Goal: Information Seeking & Learning: Check status

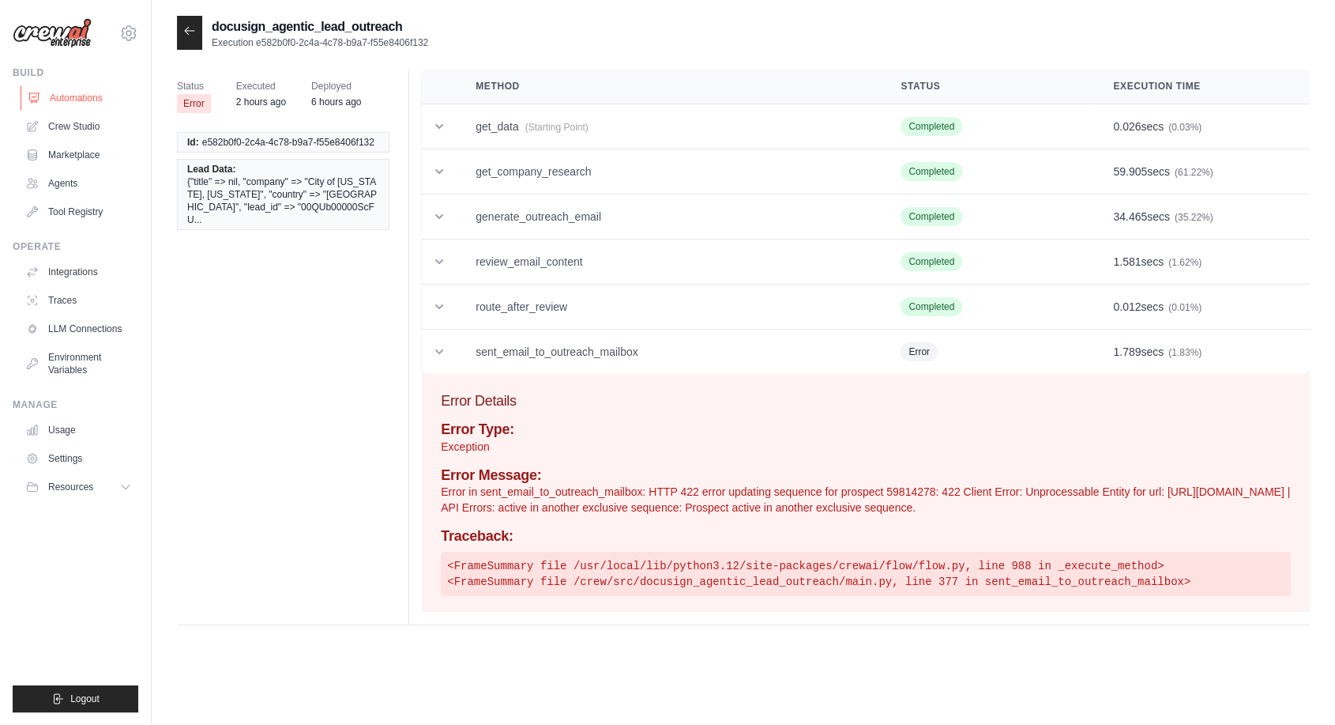
click at [91, 93] on link "Automations" at bounding box center [80, 97] width 119 height 25
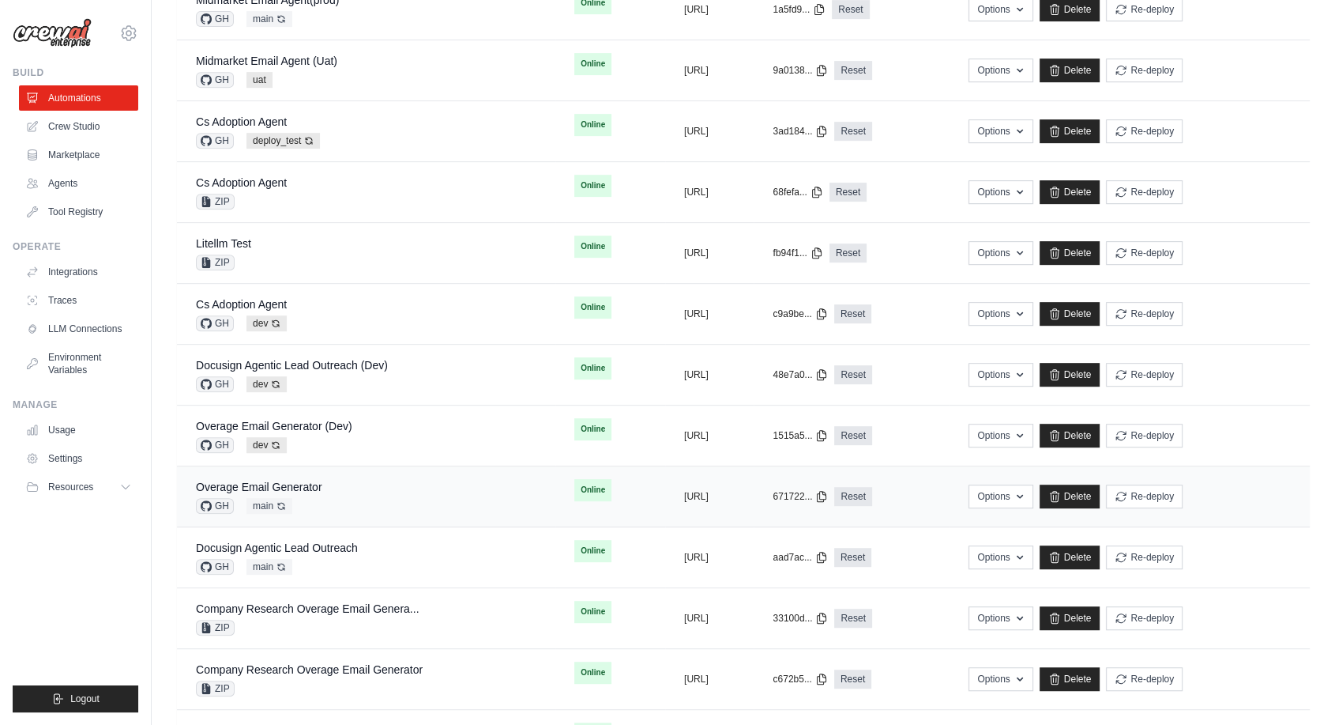
scroll to position [702, 0]
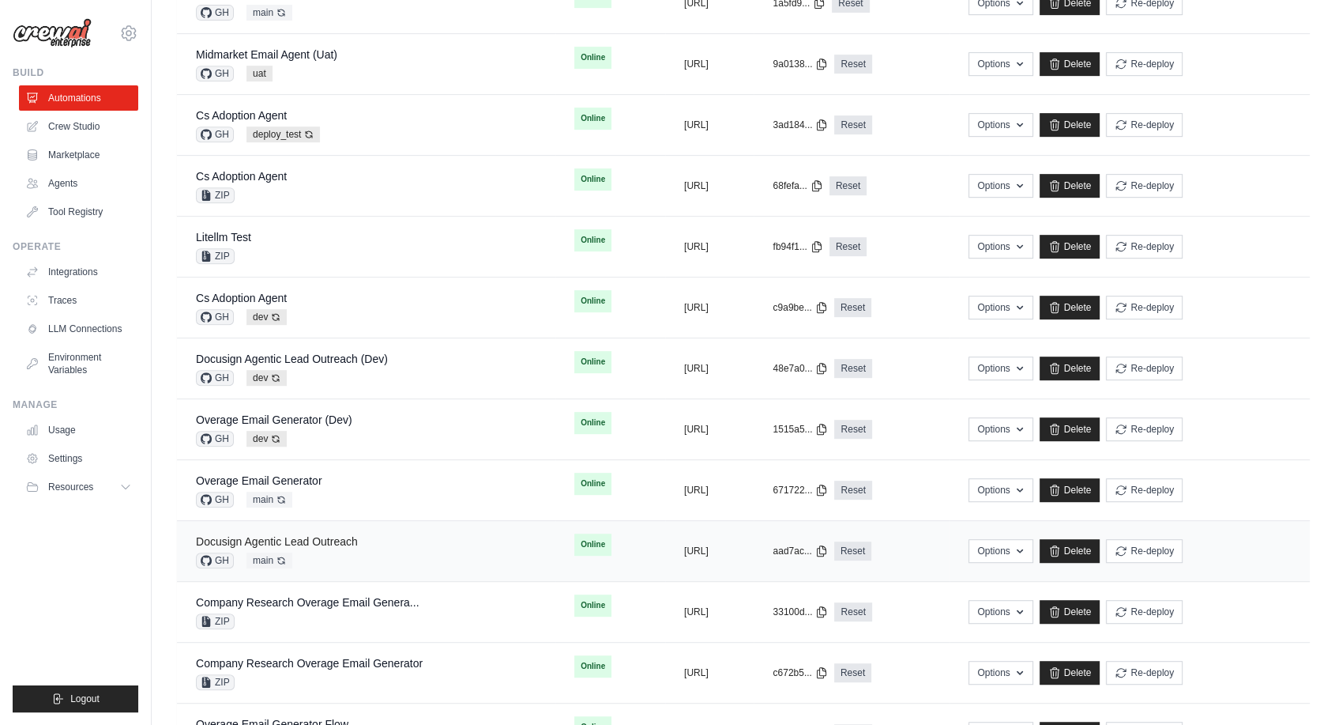
click at [347, 535] on link "Docusign Agentic Lead Outreach" at bounding box center [277, 541] width 162 height 13
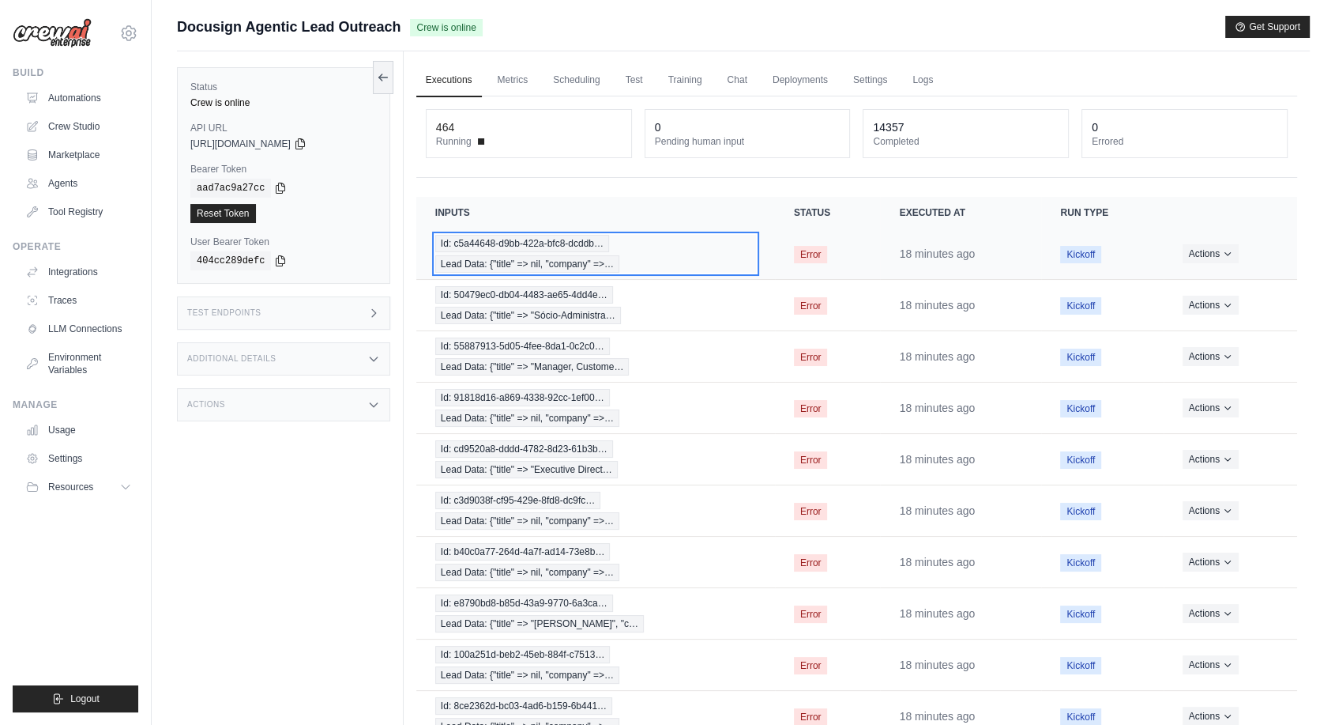
click at [542, 249] on span "Id: c5a44648-d9bb-422a-bfc8-dcddb…" at bounding box center [522, 243] width 174 height 17
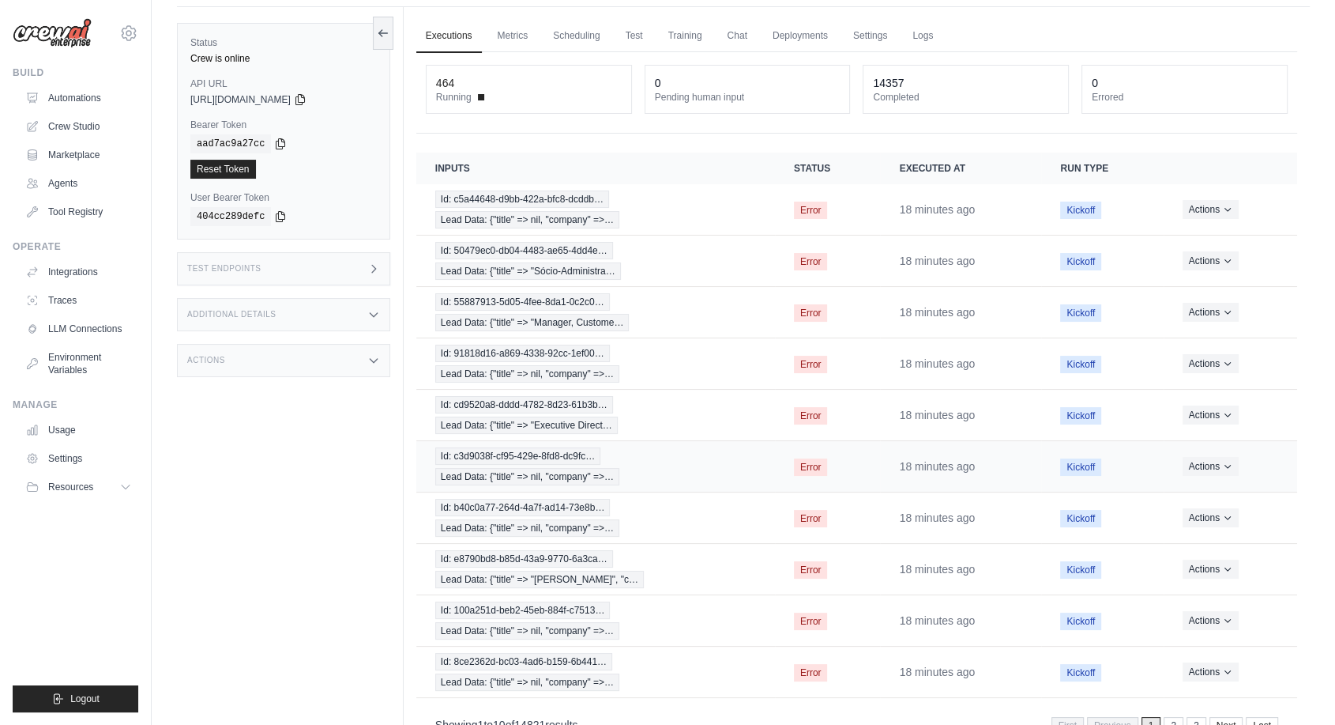
scroll to position [87, 0]
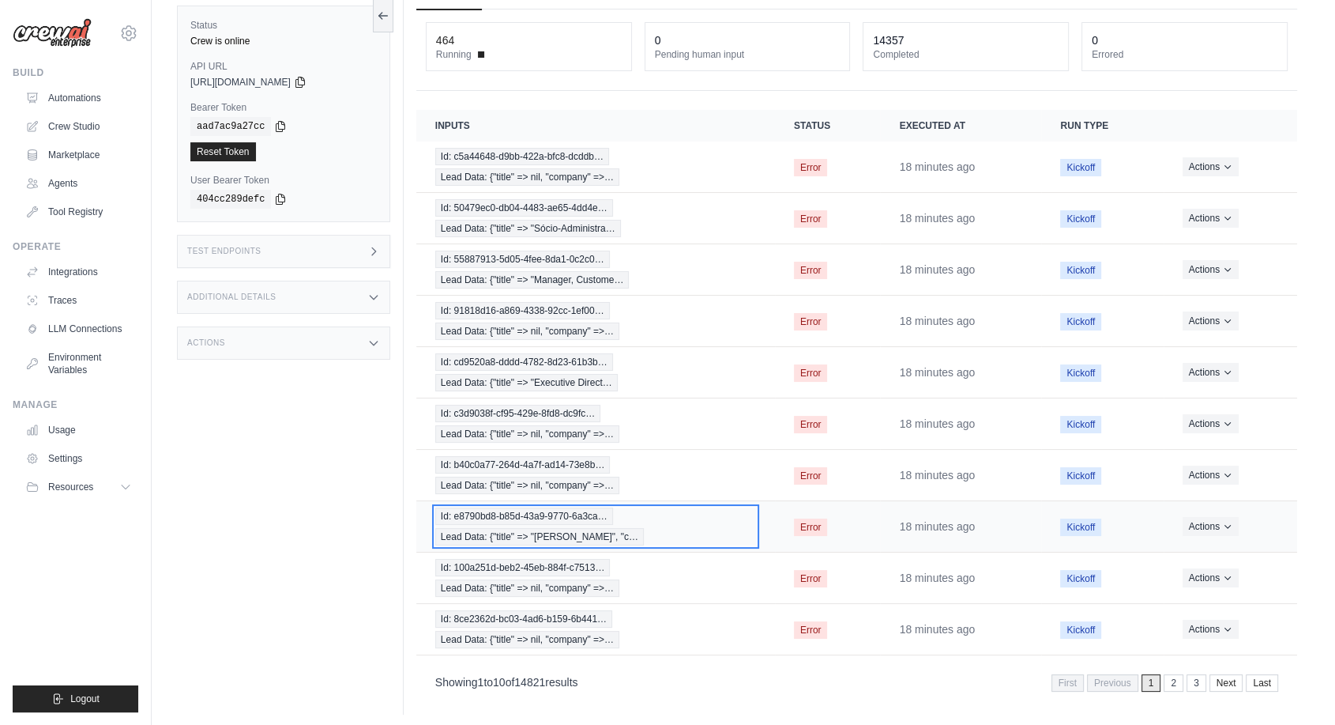
click at [505, 508] on span "Id: e8790bd8-b85d-43a9-9770-6a3ca…" at bounding box center [524, 515] width 178 height 17
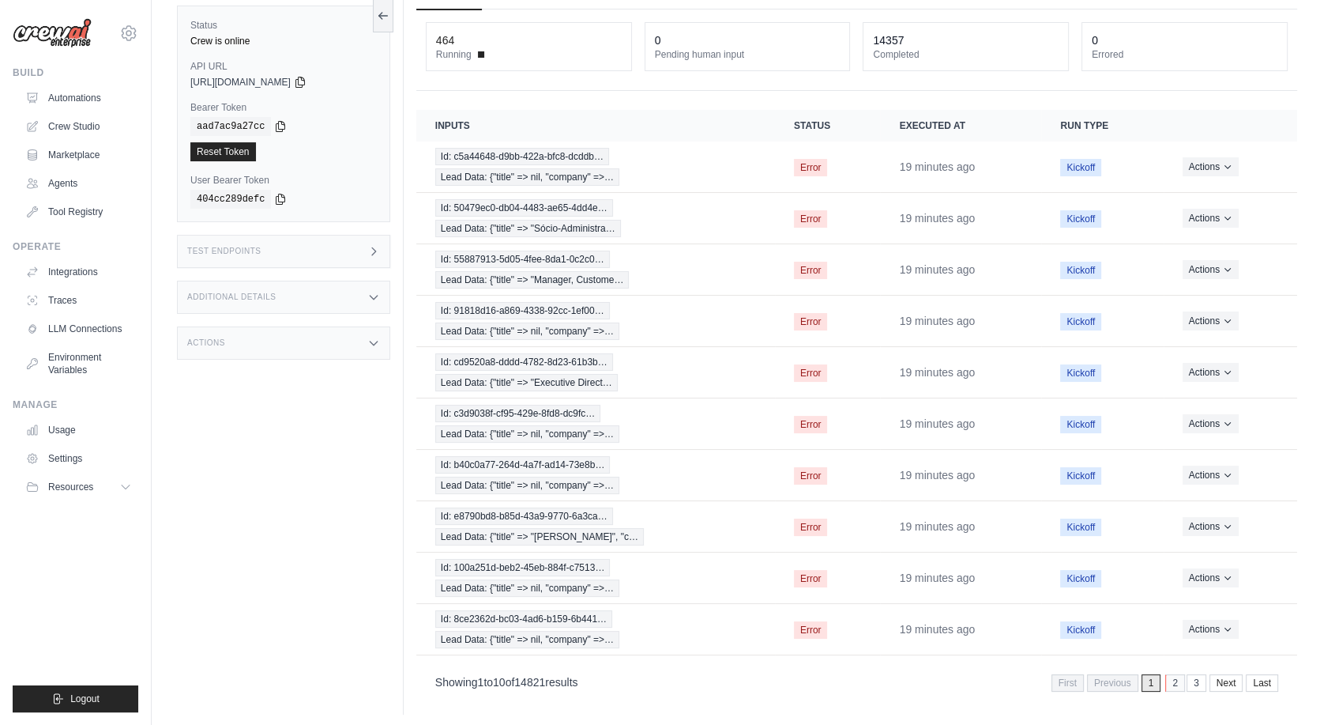
click at [1181, 678] on link "2" at bounding box center [1176, 682] width 20 height 17
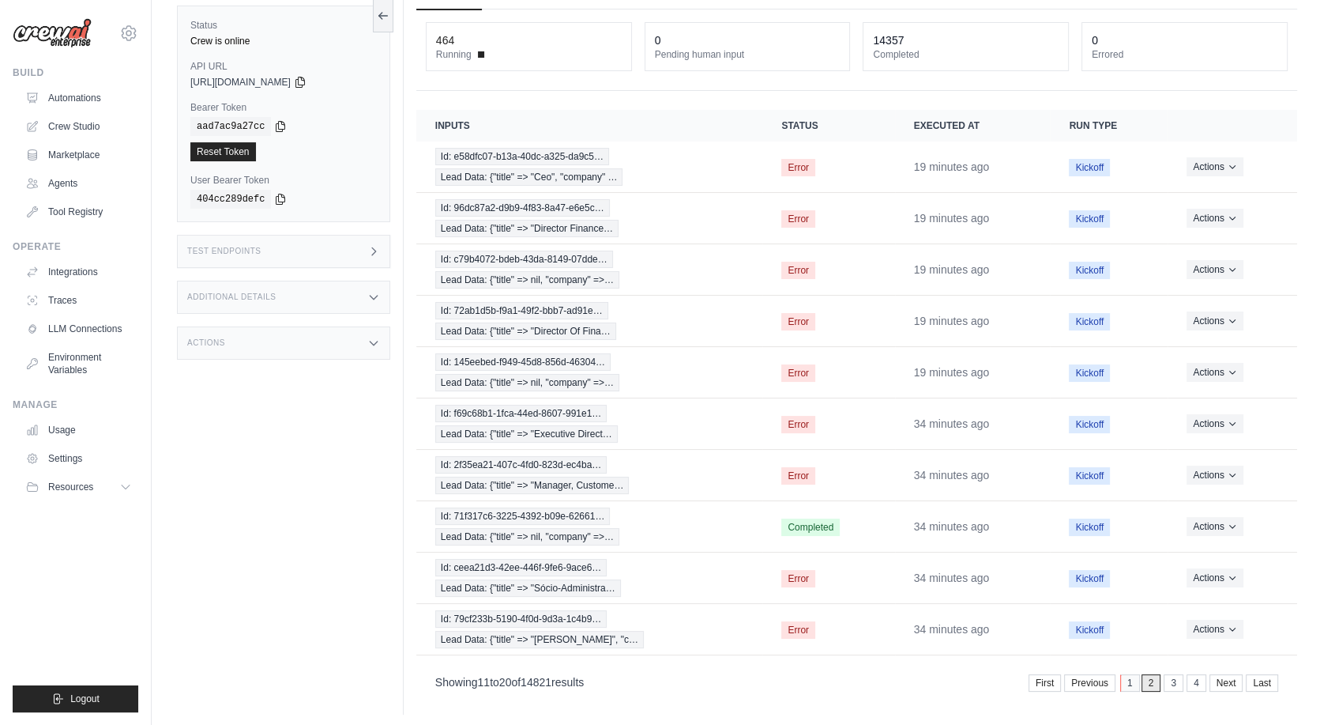
click at [1127, 674] on link "1" at bounding box center [1131, 682] width 20 height 17
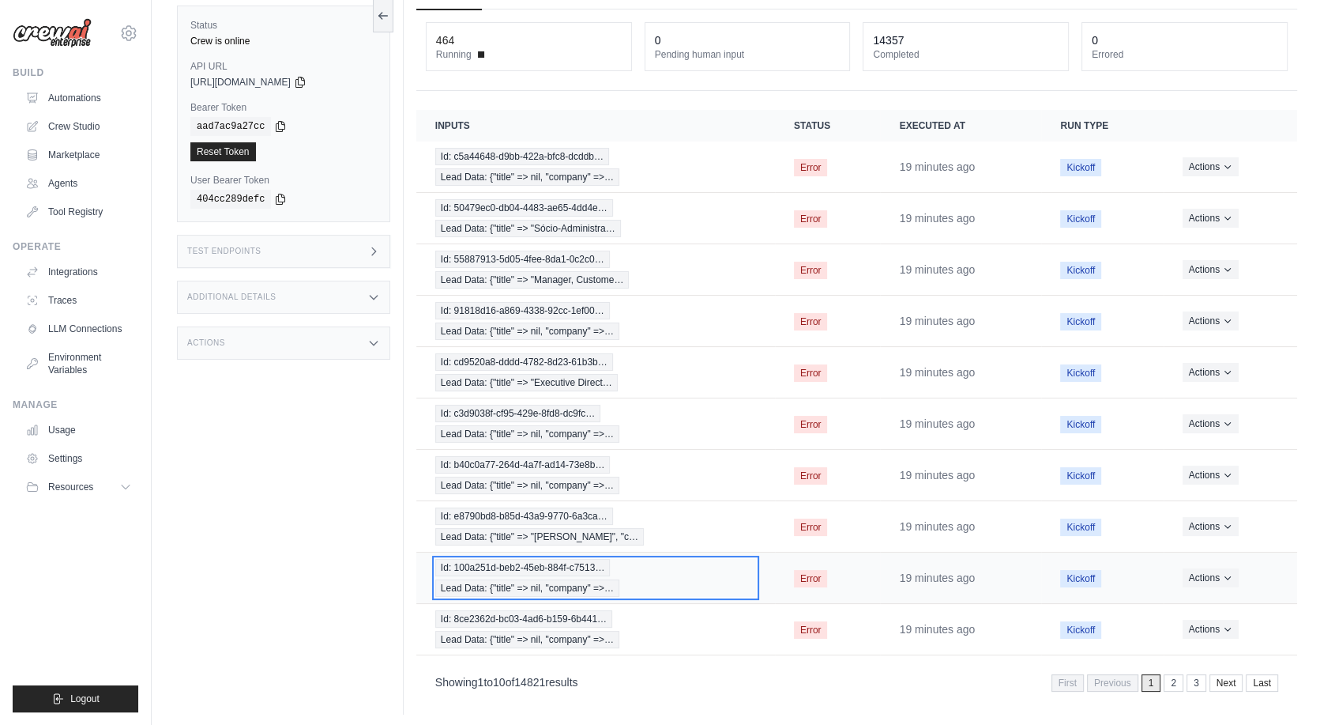
click at [529, 579] on span "Lead Data: {"title" => nil, "company" =>…" at bounding box center [527, 587] width 184 height 17
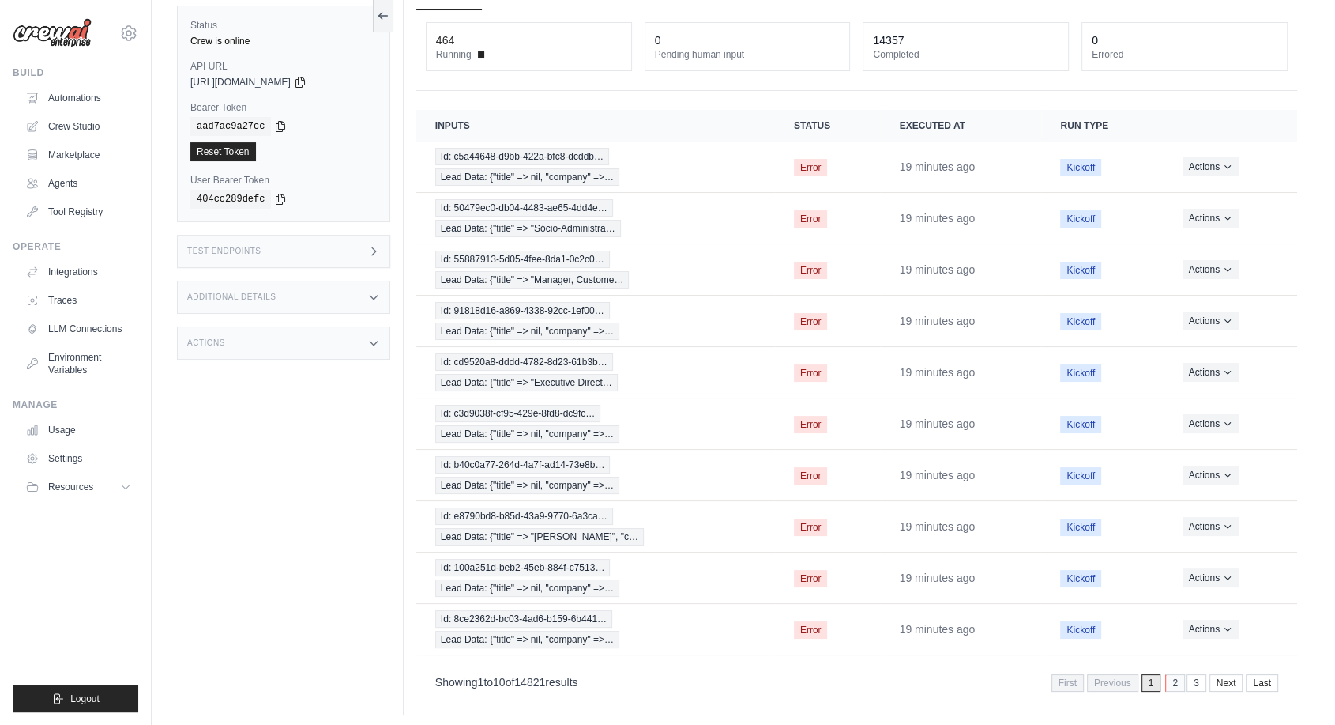
click at [1181, 680] on link "2" at bounding box center [1176, 682] width 20 height 17
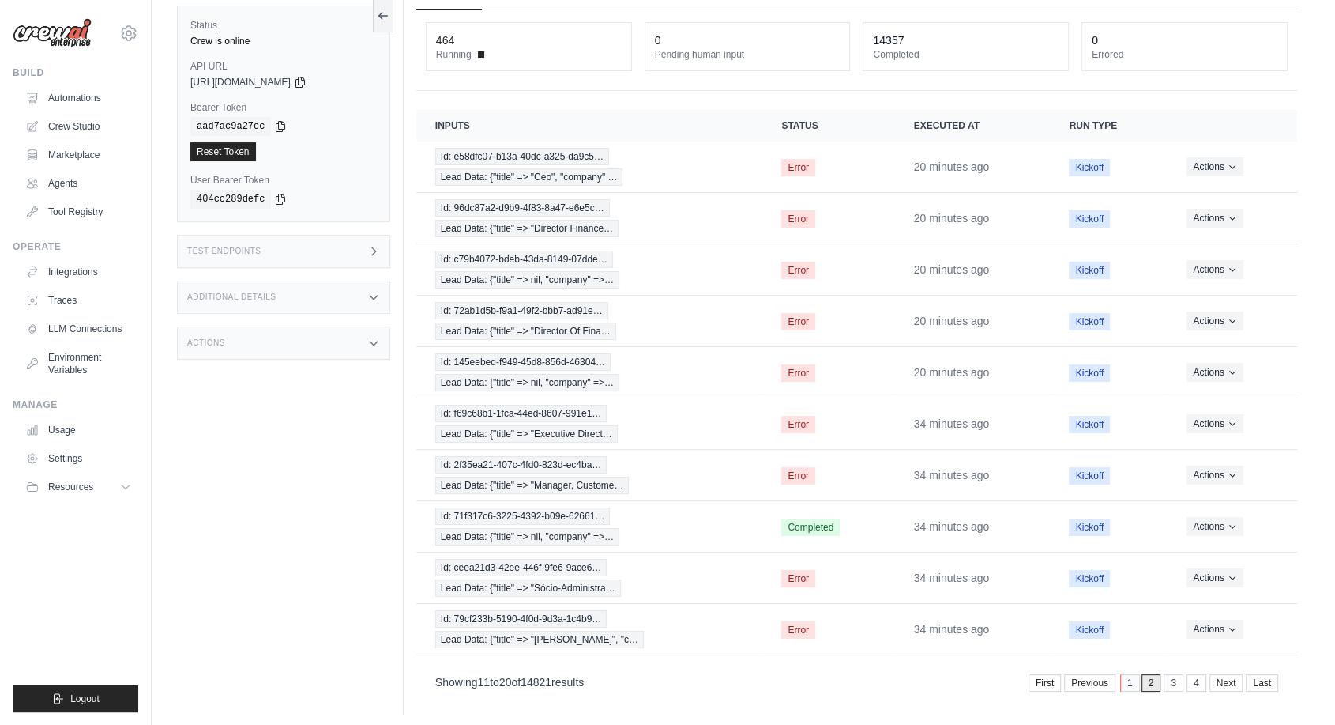
click at [1128, 676] on link "1" at bounding box center [1131, 682] width 20 height 17
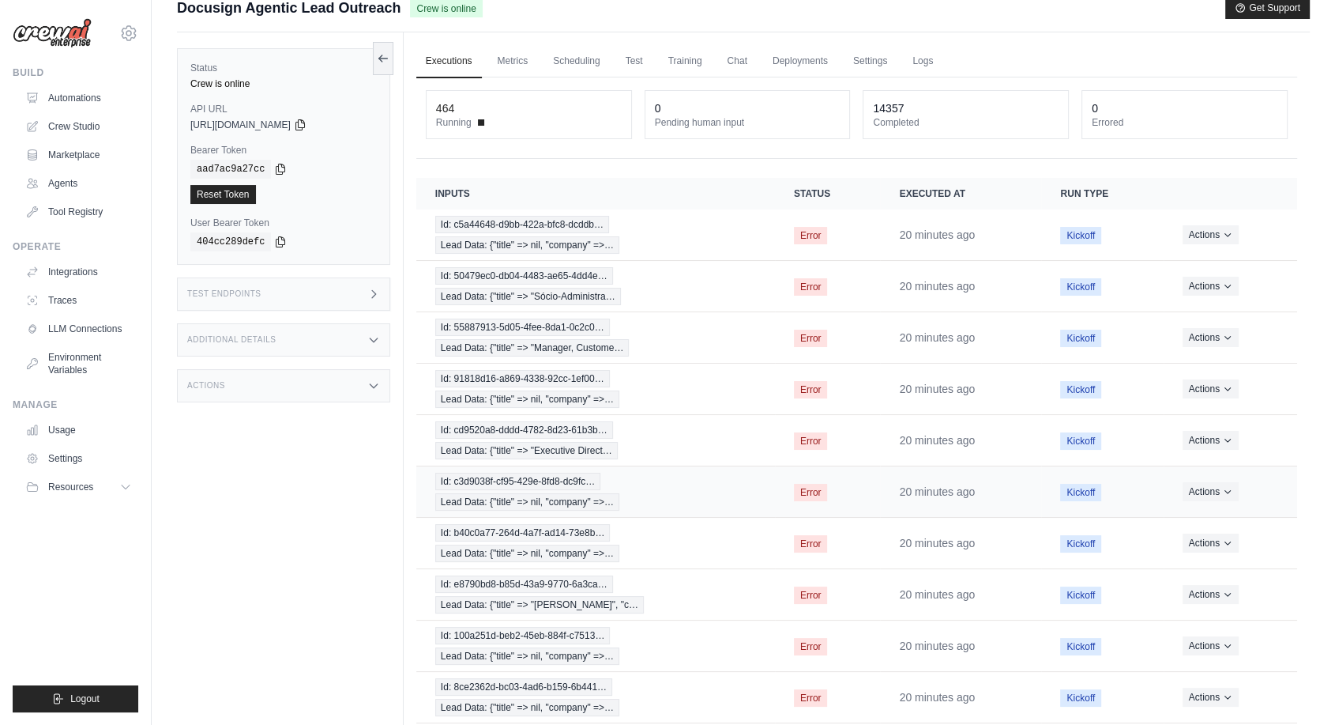
scroll to position [0, 0]
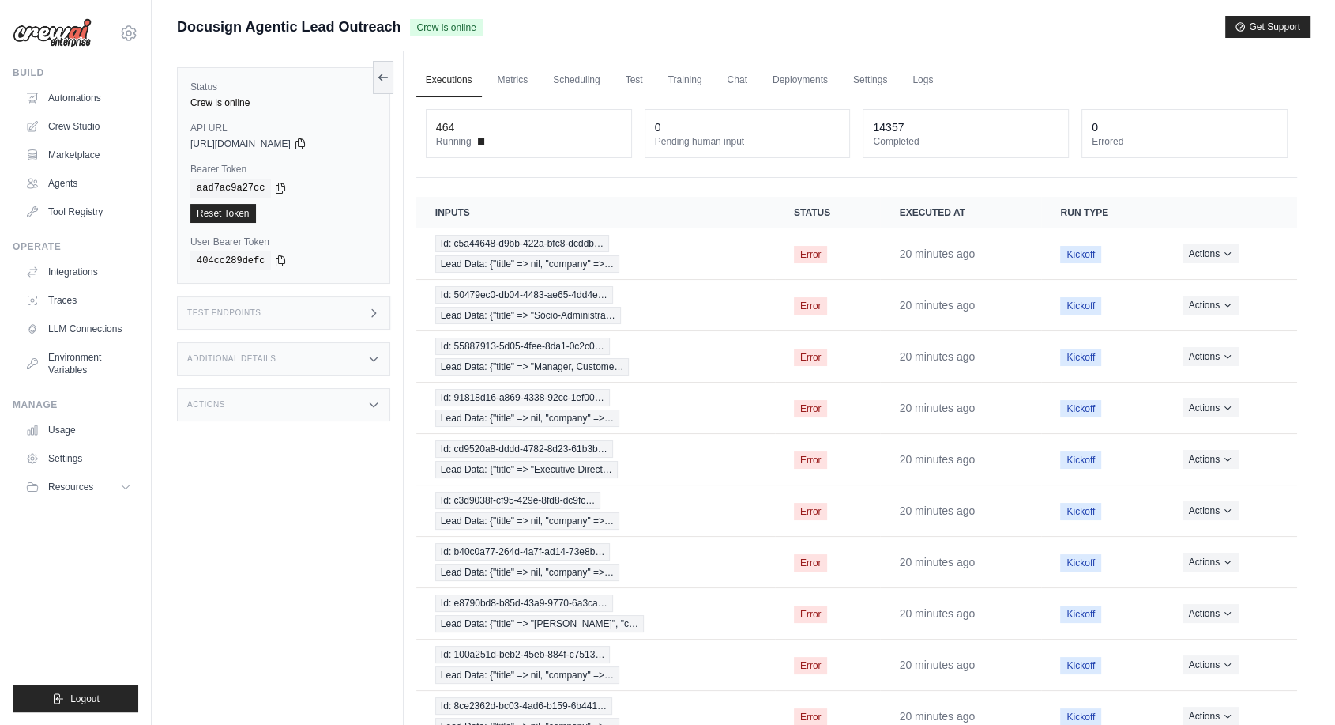
click at [248, 549] on div "Status Crew is online API URL copied https://docusign-agentic-lead-outreach-233…" at bounding box center [290, 413] width 227 height 725
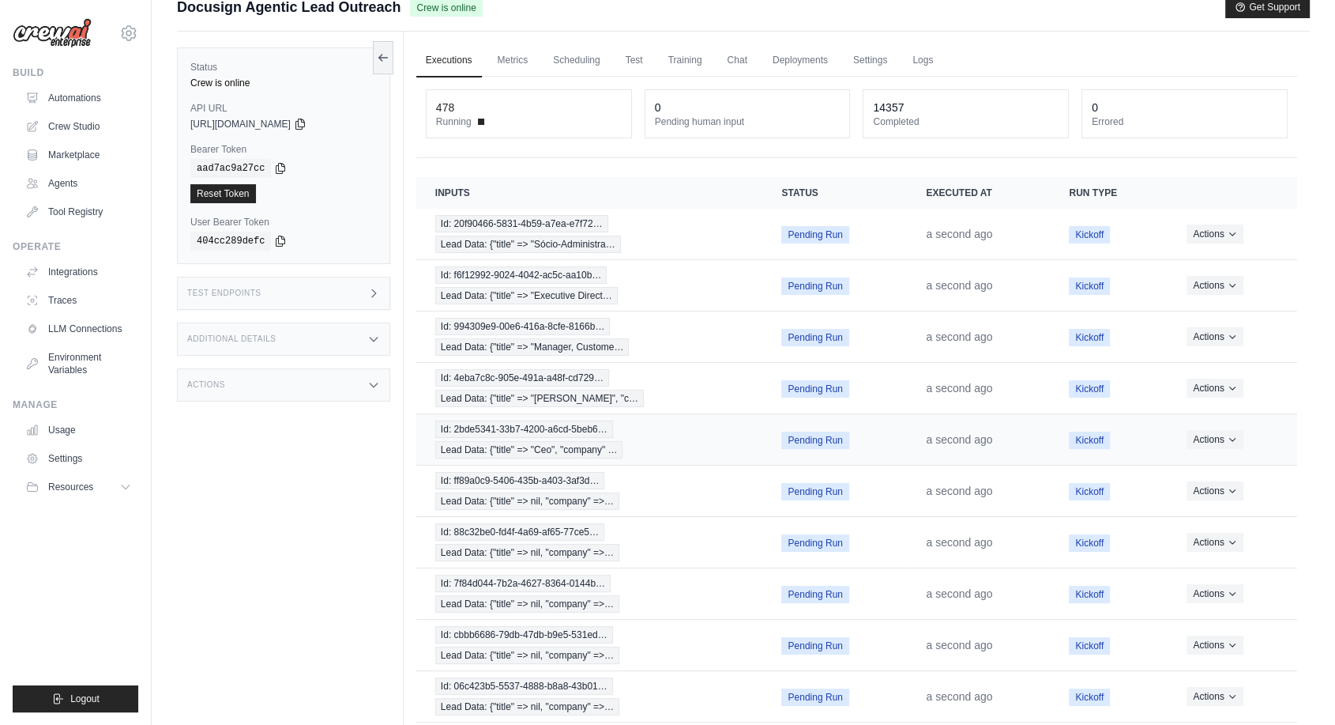
scroll to position [87, 0]
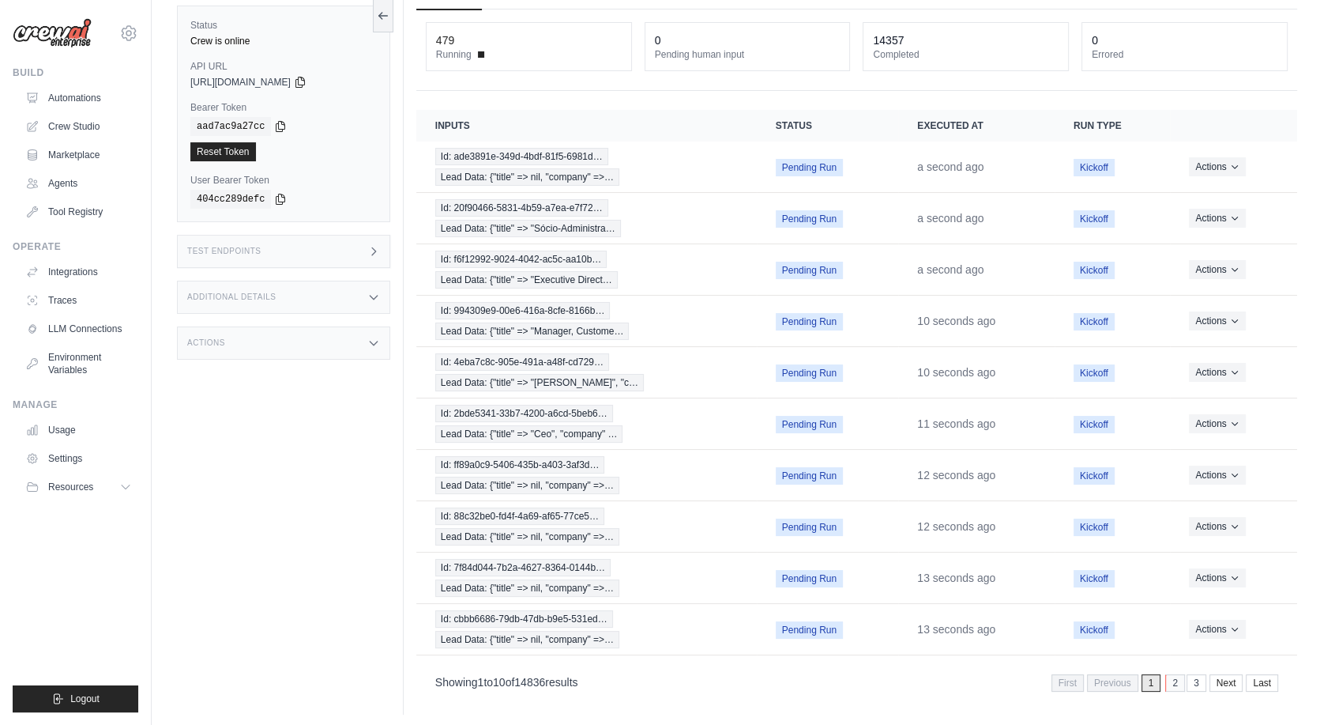
click at [1170, 674] on link "2" at bounding box center [1176, 682] width 20 height 17
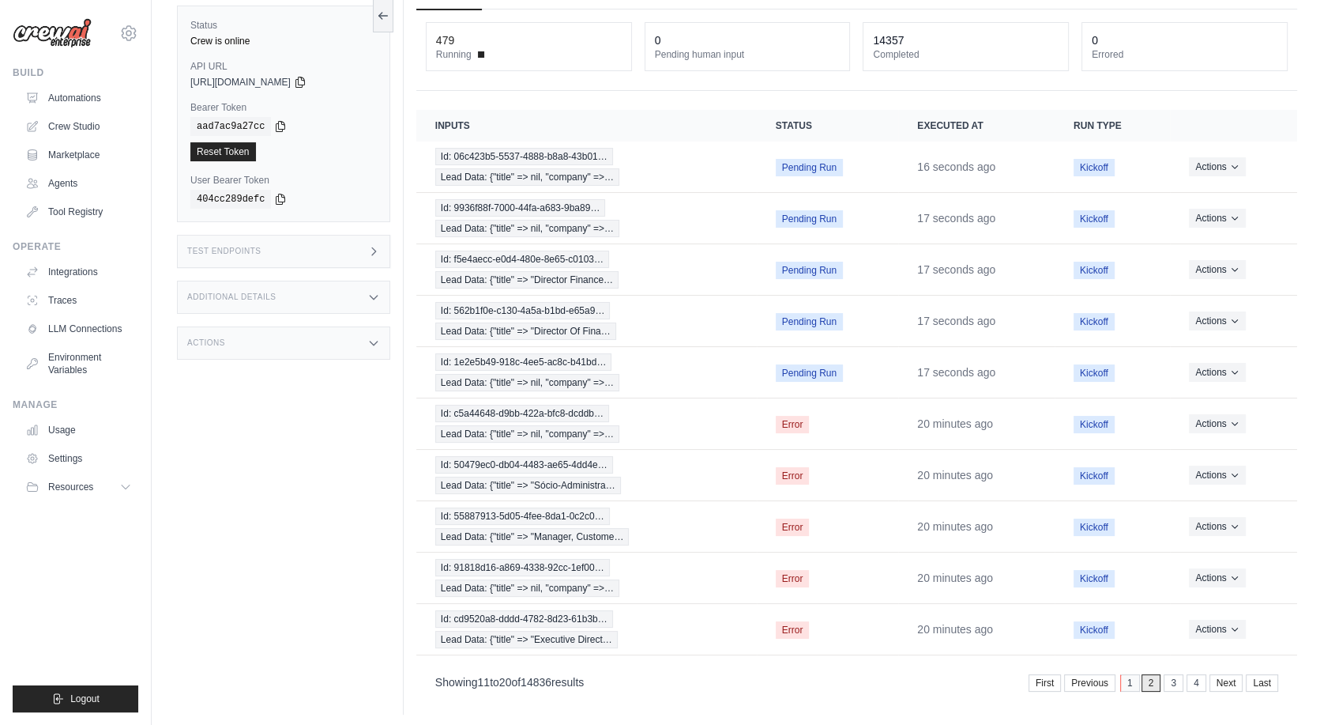
click at [1133, 676] on link "1" at bounding box center [1131, 682] width 20 height 17
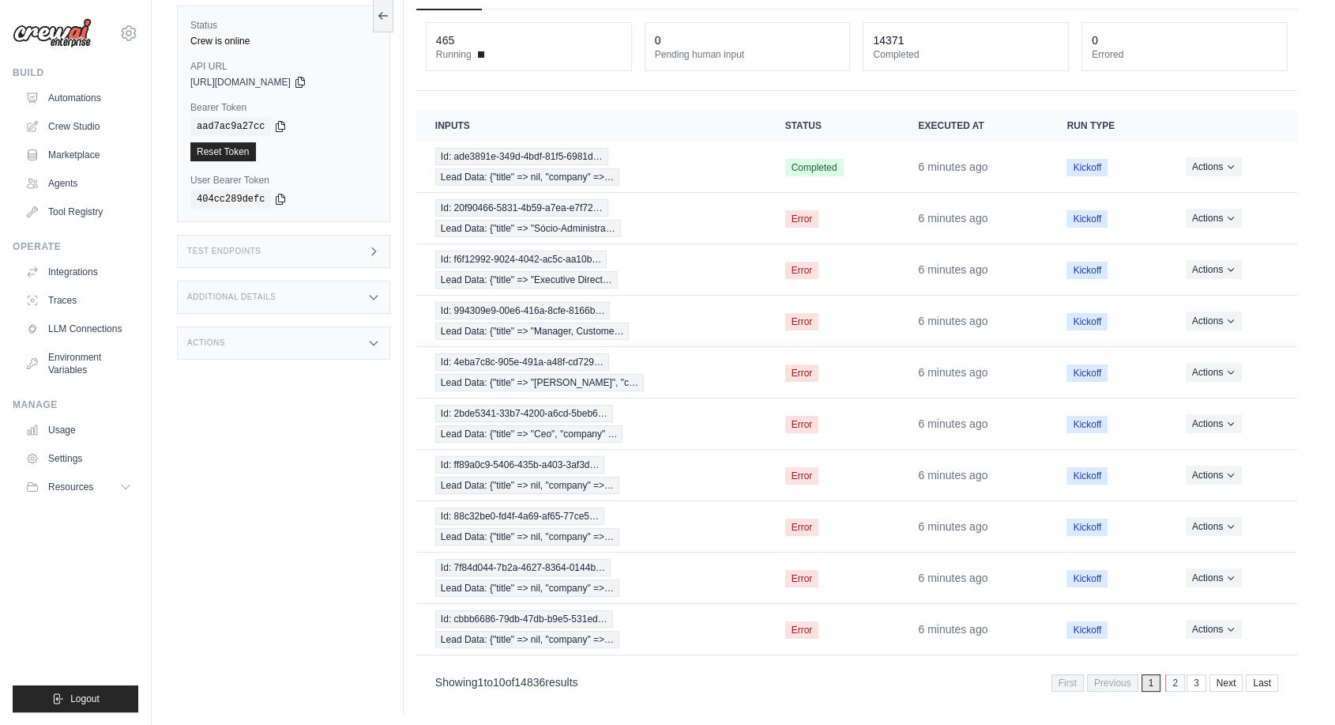
click at [1176, 680] on link "2" at bounding box center [1176, 682] width 20 height 17
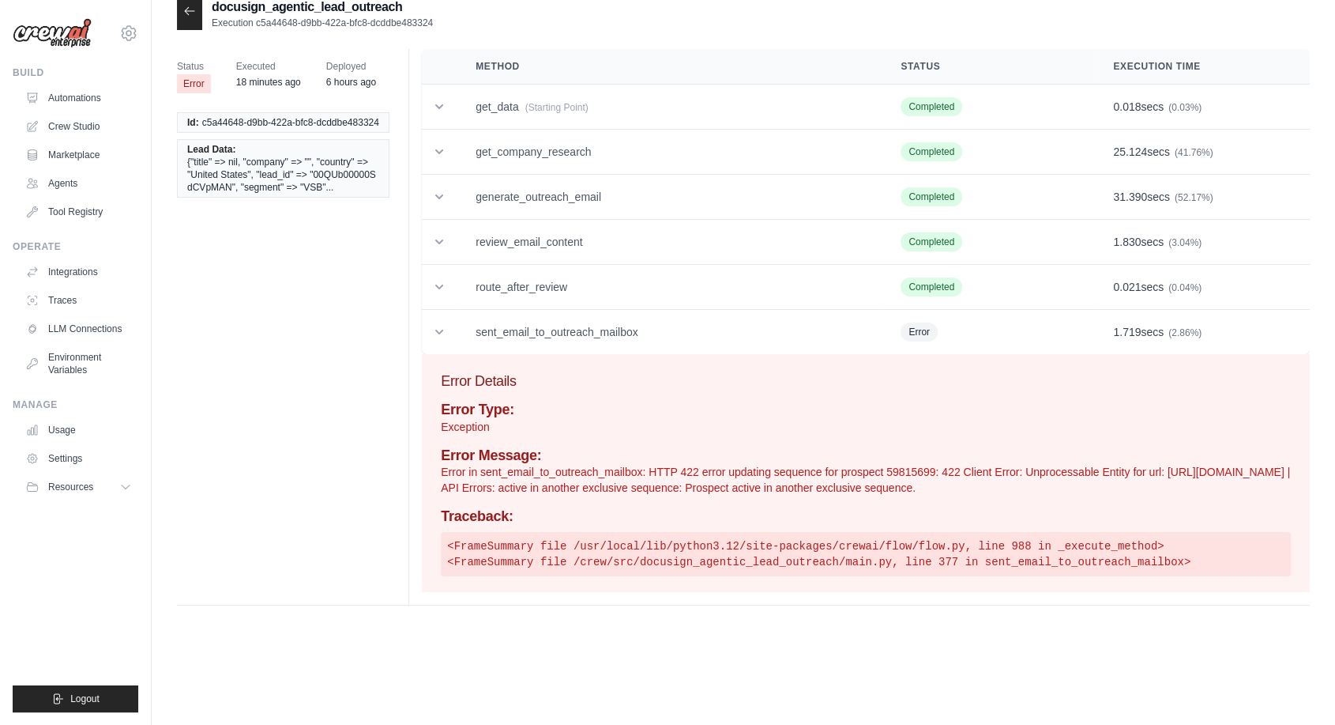
scroll to position [32, 0]
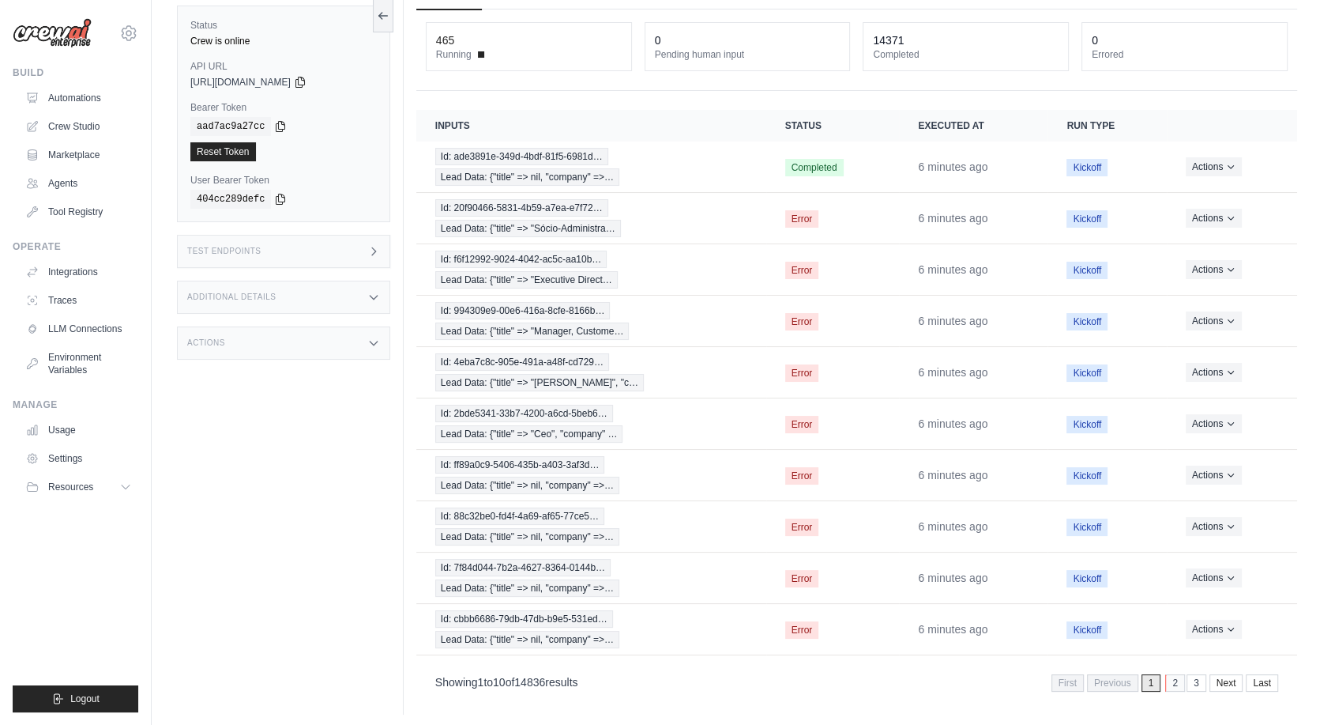
click at [1170, 676] on link "2" at bounding box center [1176, 682] width 20 height 17
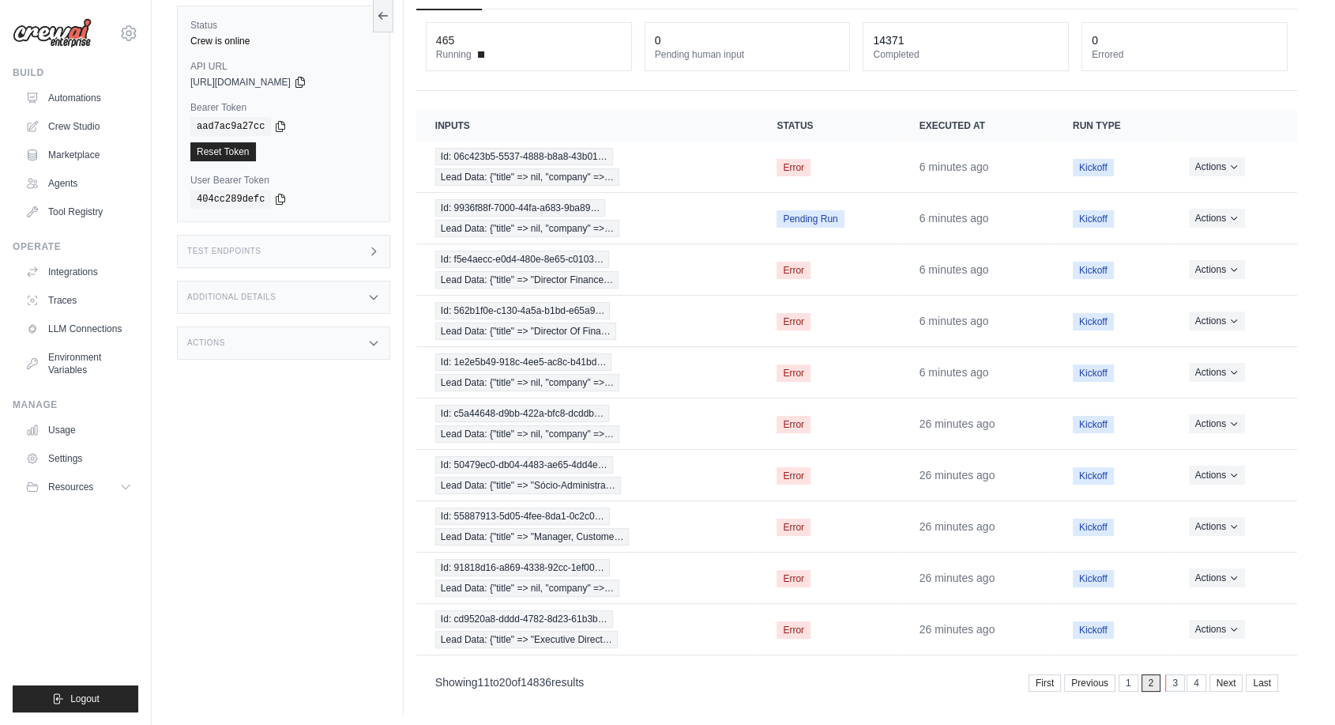
click at [1171, 677] on link "3" at bounding box center [1176, 682] width 20 height 17
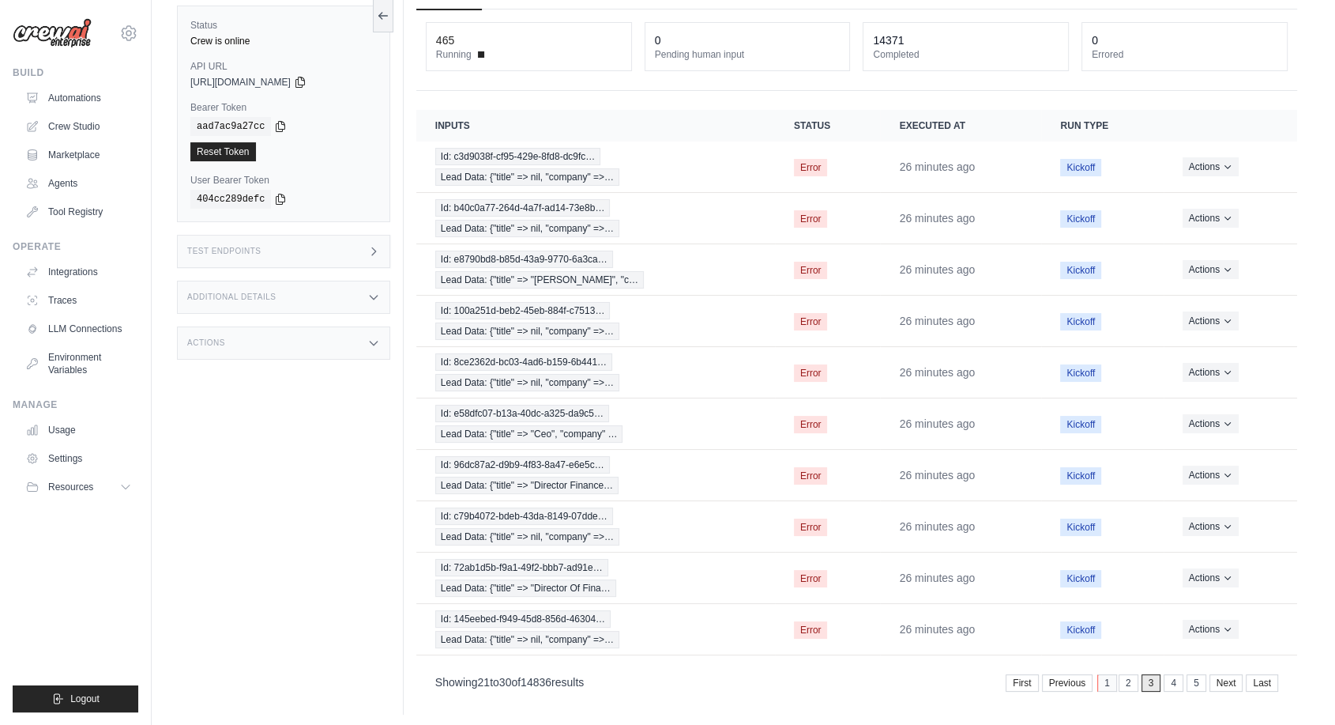
click at [1106, 678] on link "1" at bounding box center [1108, 682] width 20 height 17
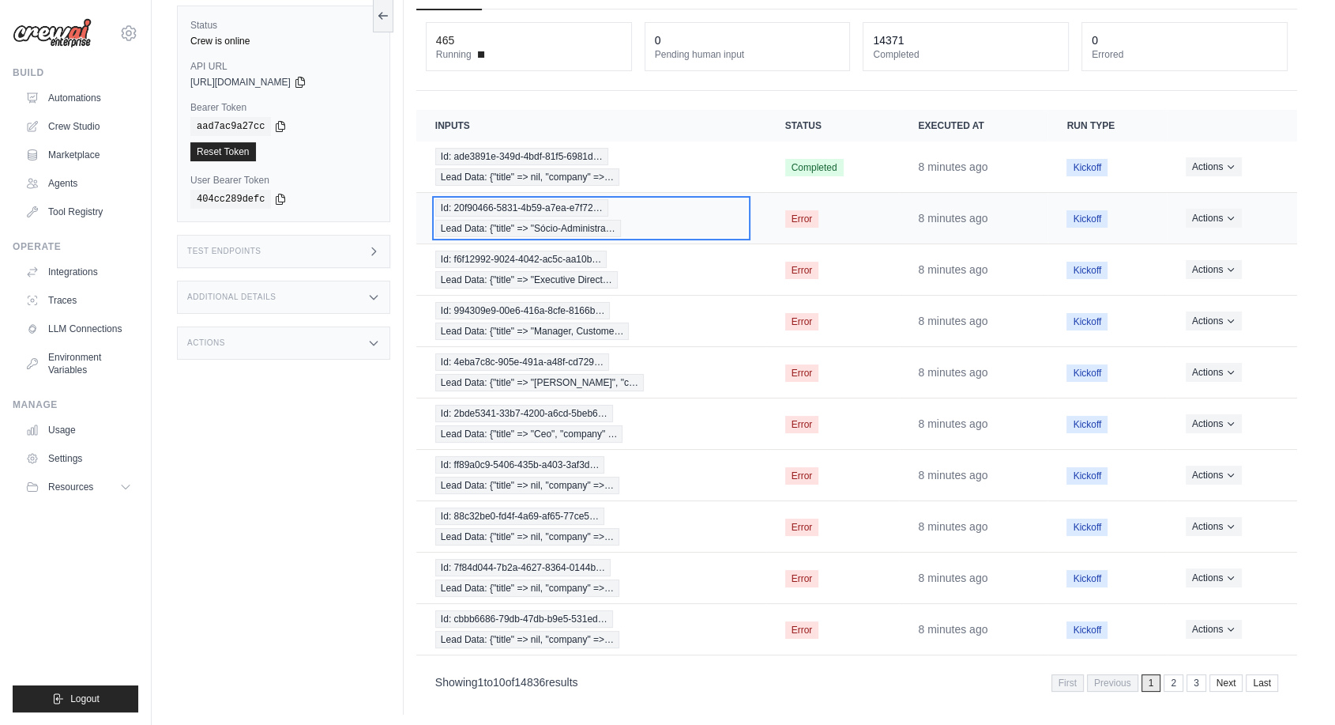
click at [530, 217] on div "Id: 20f90466-5831-4b59-a7ea-e7f72… Lead Data: {"title" => "Sócio-Administra…" at bounding box center [591, 218] width 312 height 38
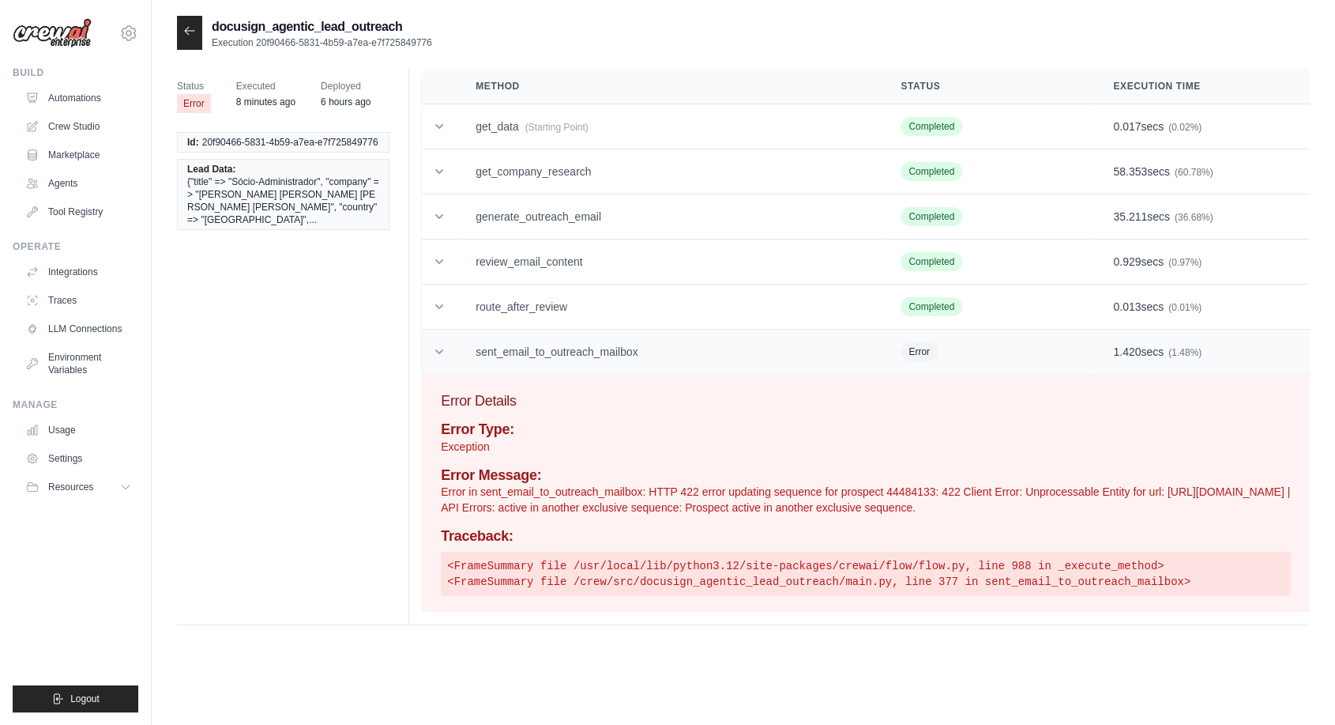
click at [439, 356] on icon at bounding box center [439, 352] width 16 height 16
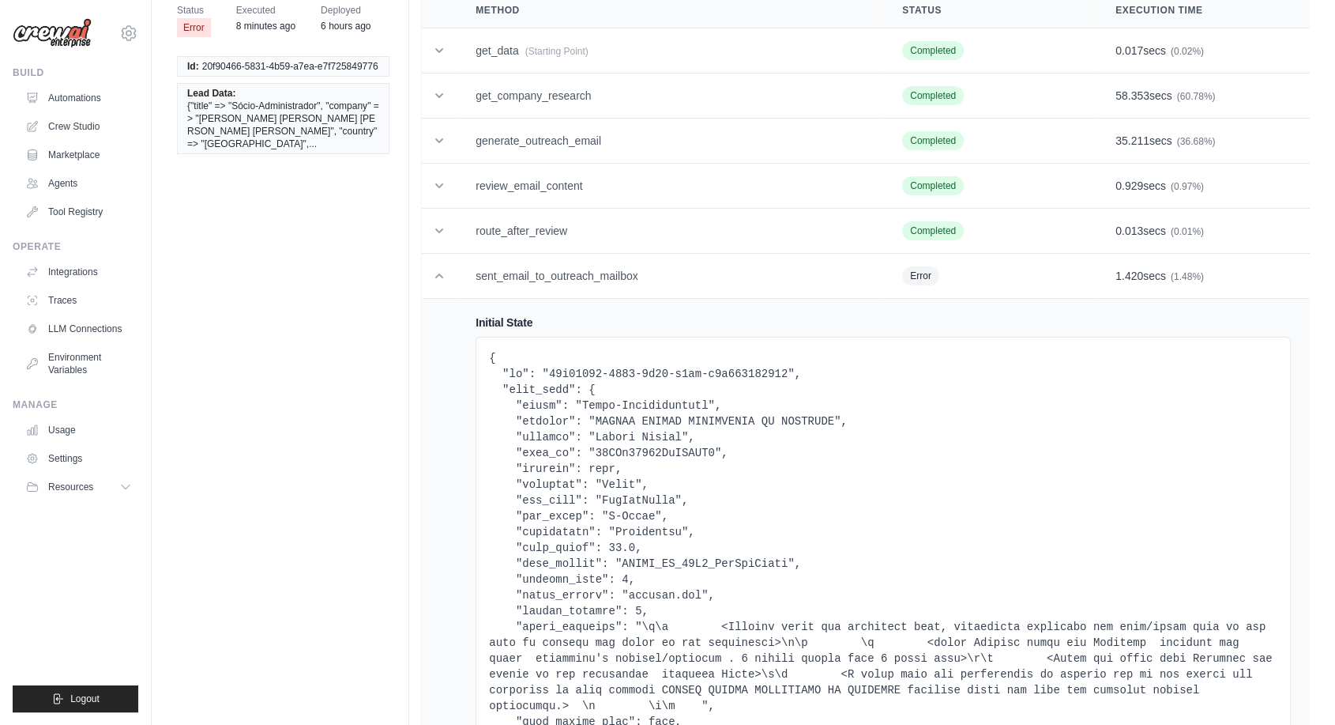
scroll to position [175, 0]
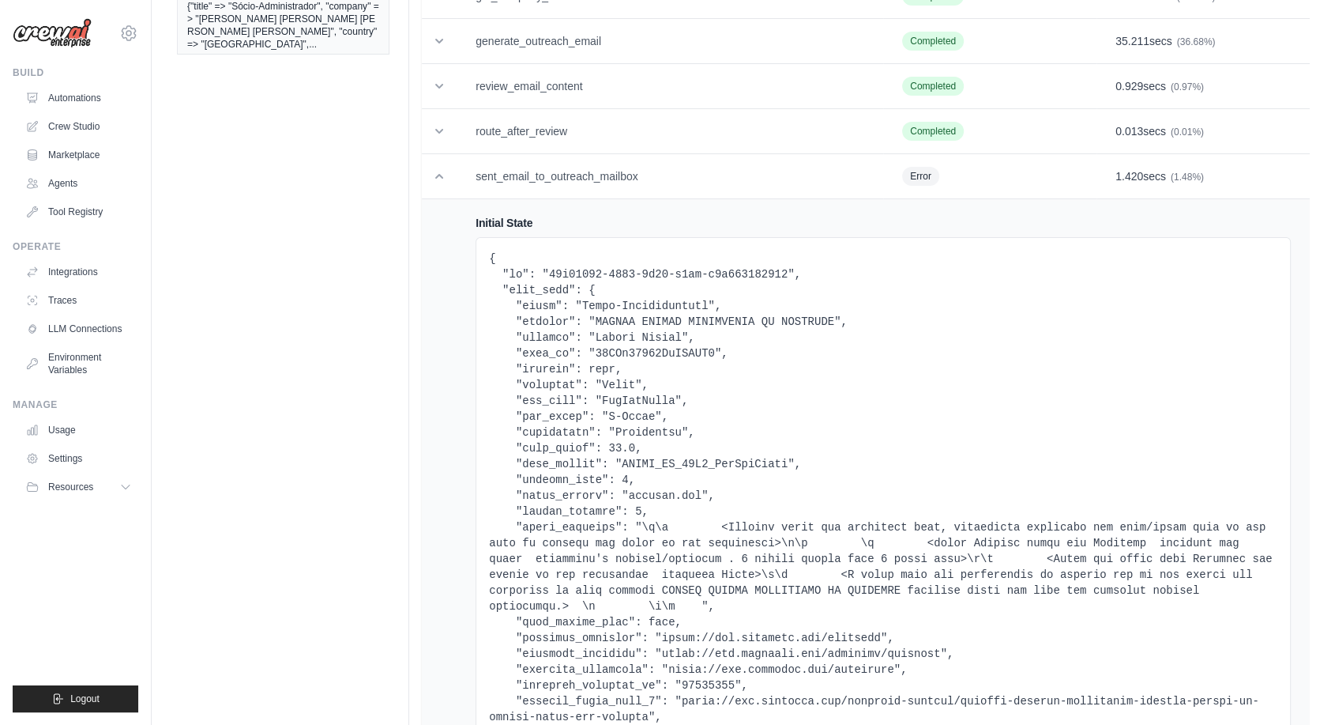
copy pre "00QUb00000RyATCMA3"
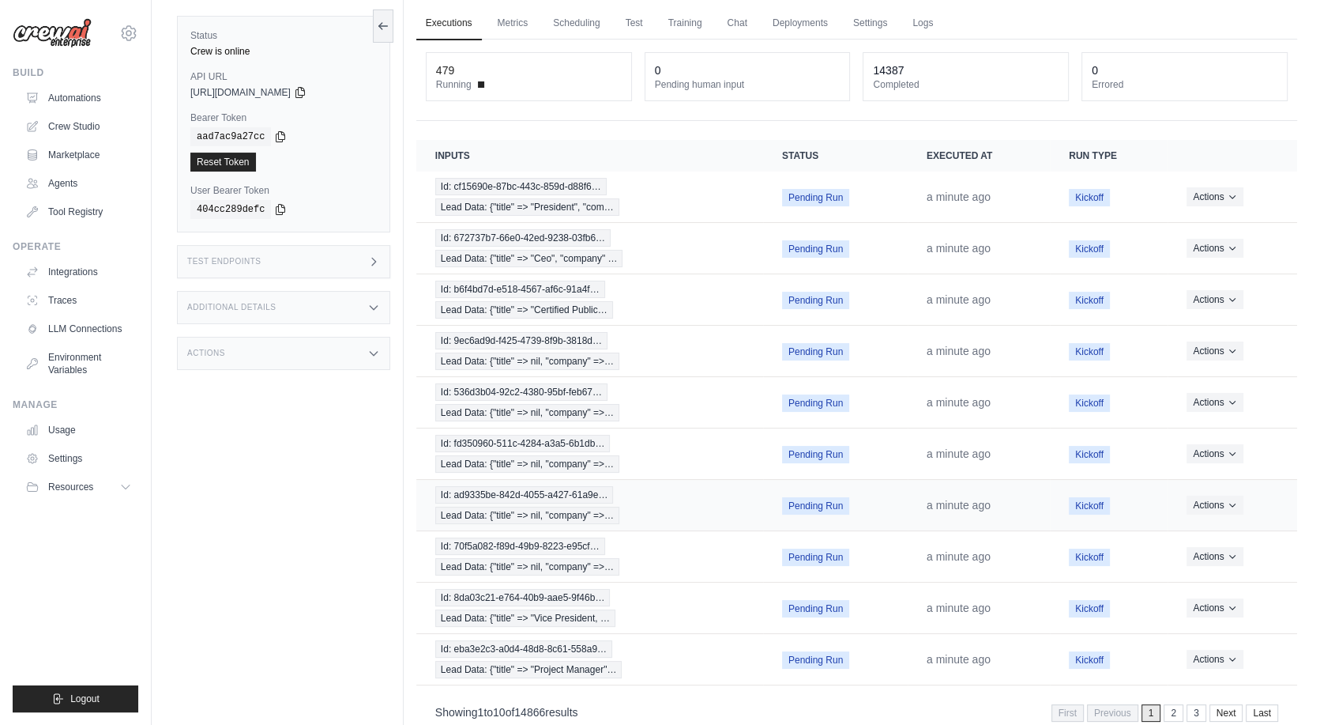
scroll to position [87, 0]
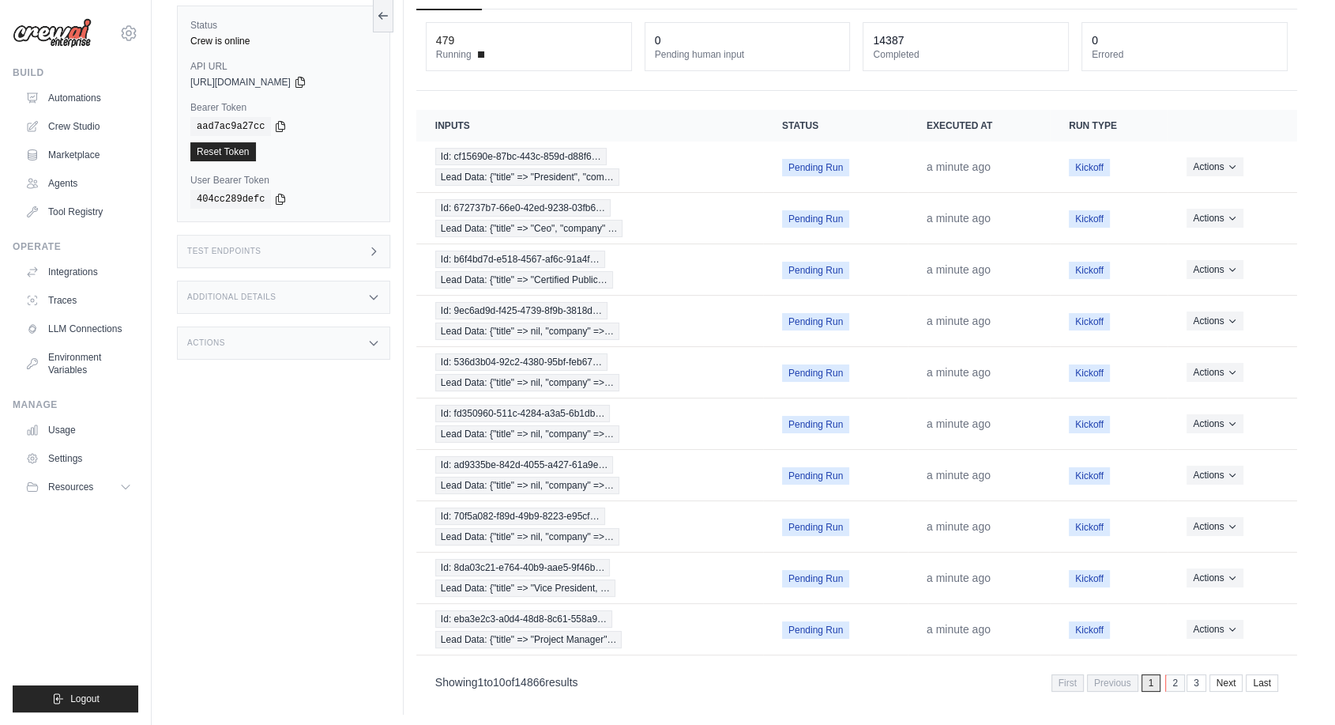
click at [1176, 680] on link "2" at bounding box center [1176, 682] width 20 height 17
click at [589, 621] on span "Id: eba3e2c3-a0d4-48d8-8c61-558a9…" at bounding box center [523, 618] width 177 height 17
click at [1172, 676] on link "2" at bounding box center [1176, 682] width 20 height 17
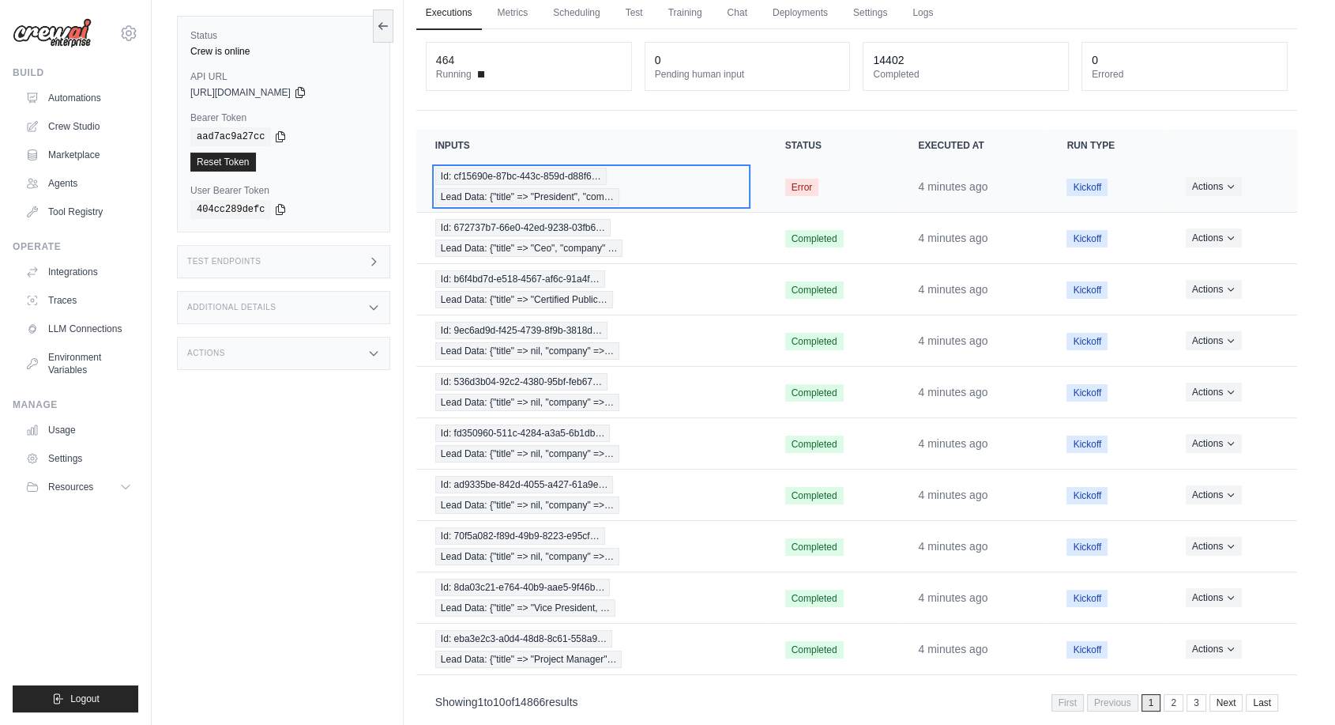
click at [506, 186] on div "Id: cf15690e-87bc-443c-859d-d88f6… Lead Data: {"title" => "President", "com…" at bounding box center [591, 187] width 312 height 38
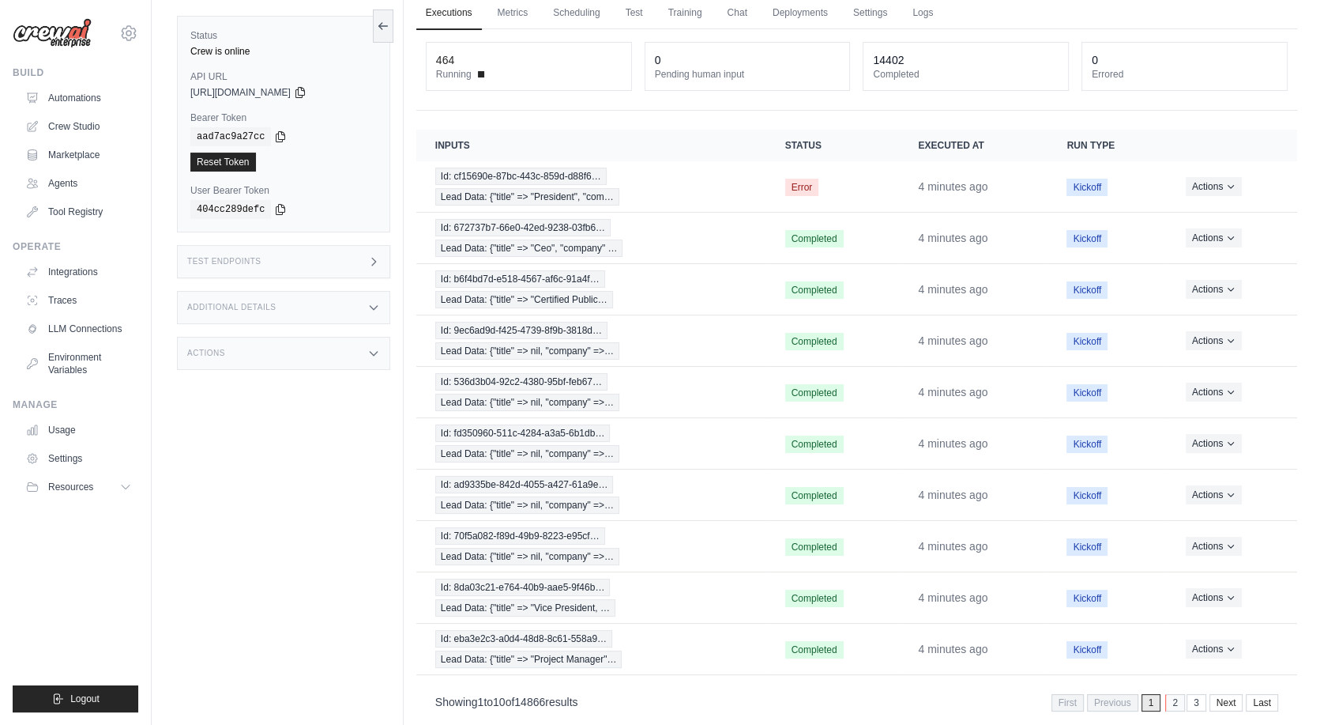
click at [1177, 697] on link "2" at bounding box center [1176, 702] width 20 height 17
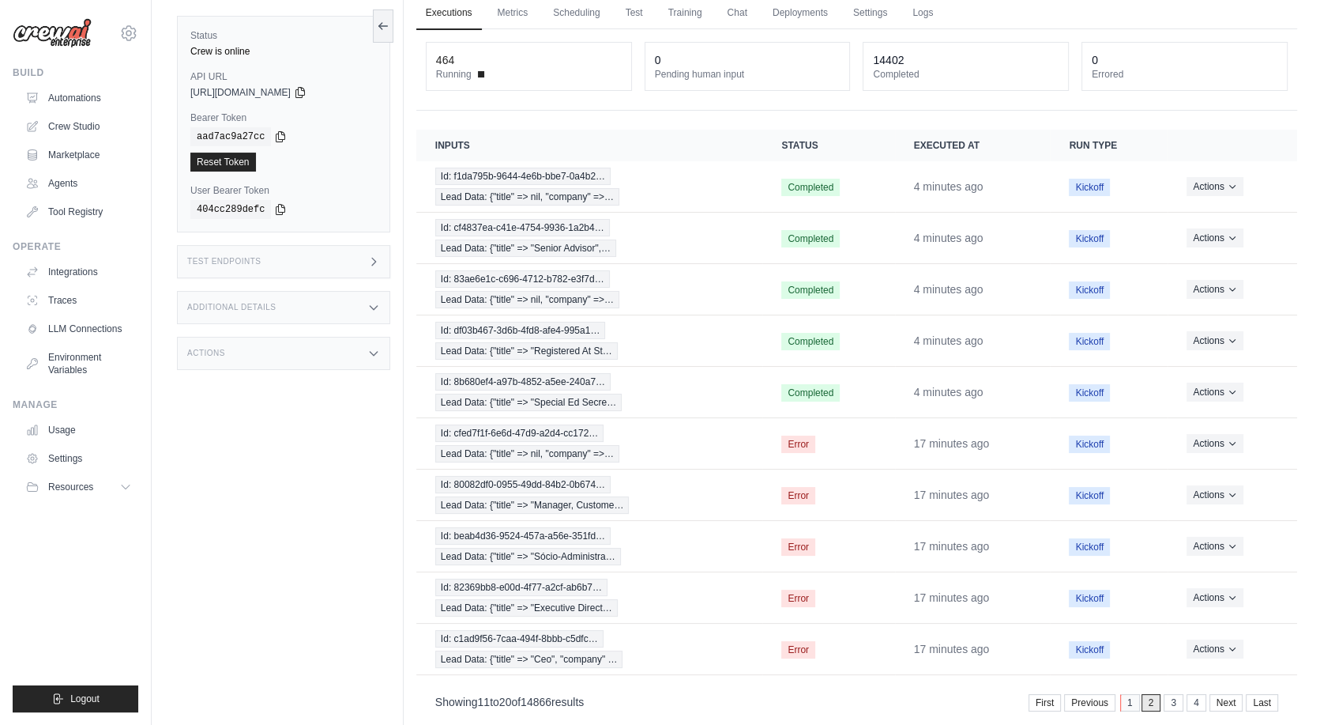
click at [1127, 699] on link "1" at bounding box center [1131, 702] width 20 height 17
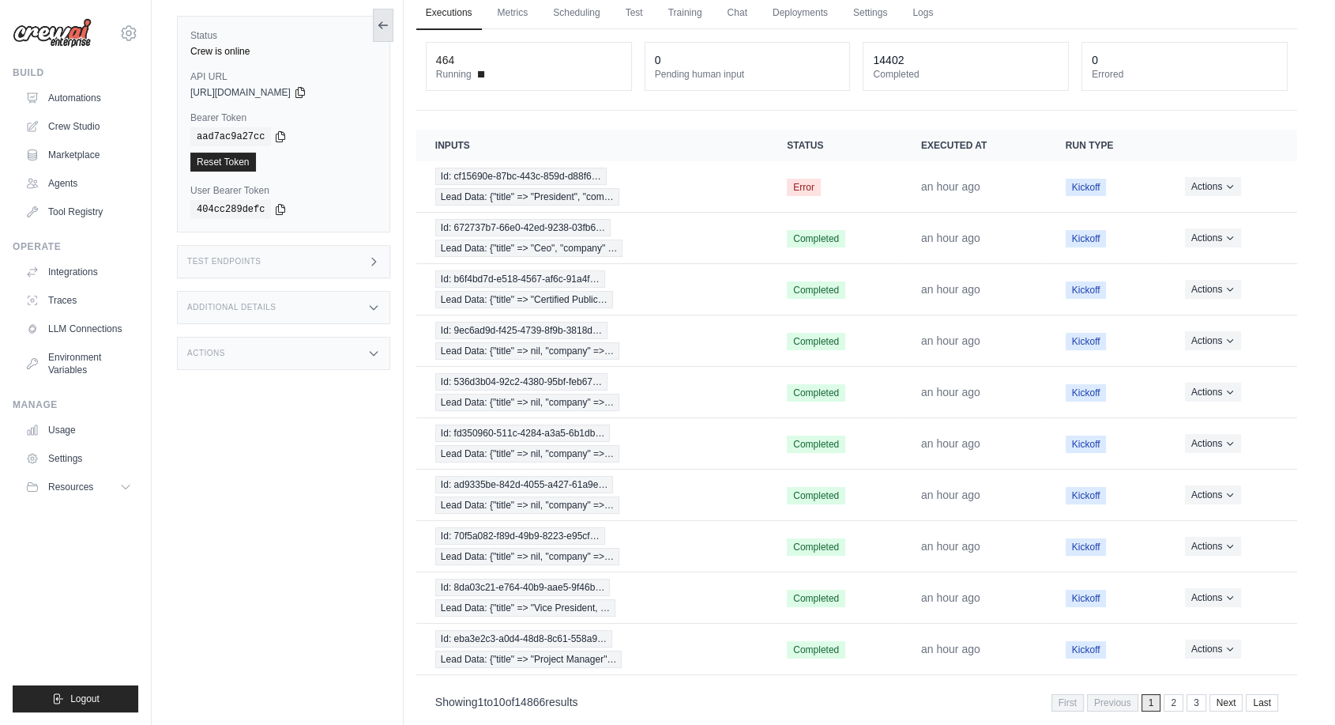
click at [385, 29] on icon at bounding box center [383, 25] width 13 height 13
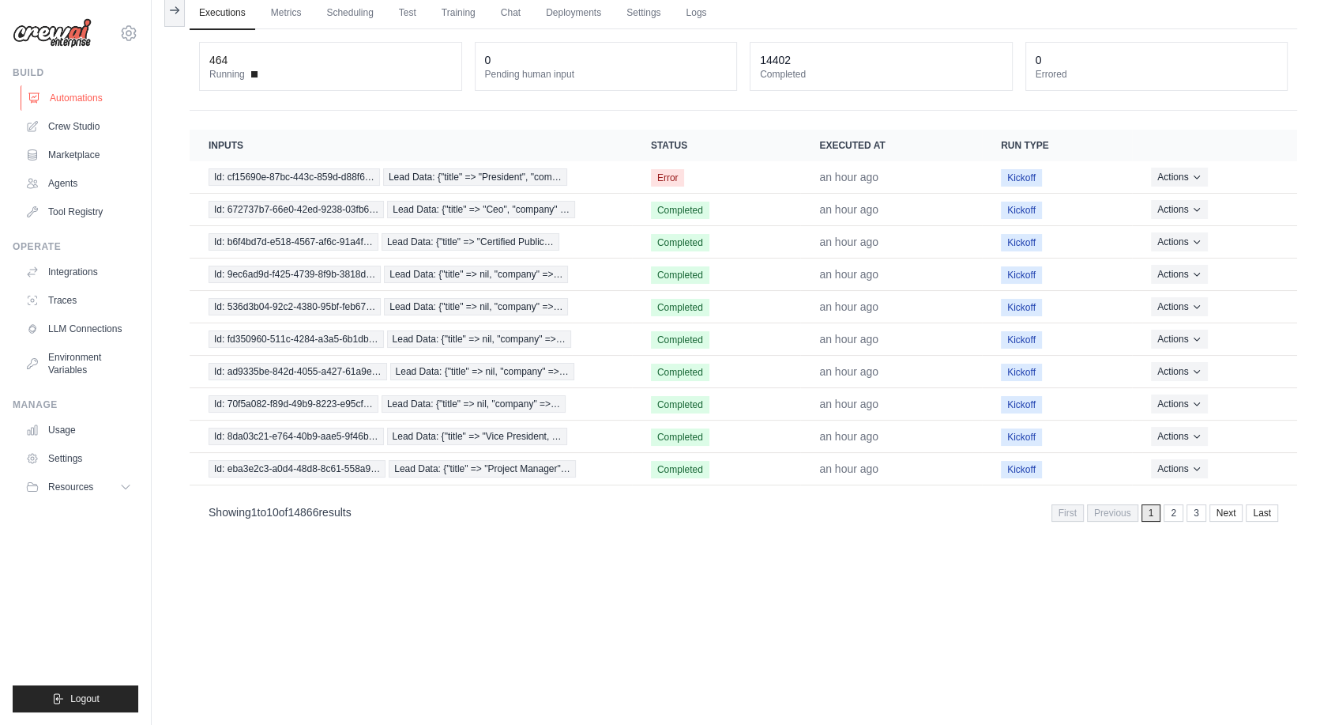
click at [103, 93] on link "Automations" at bounding box center [80, 97] width 119 height 25
